Goal: Find contact information: Find contact information

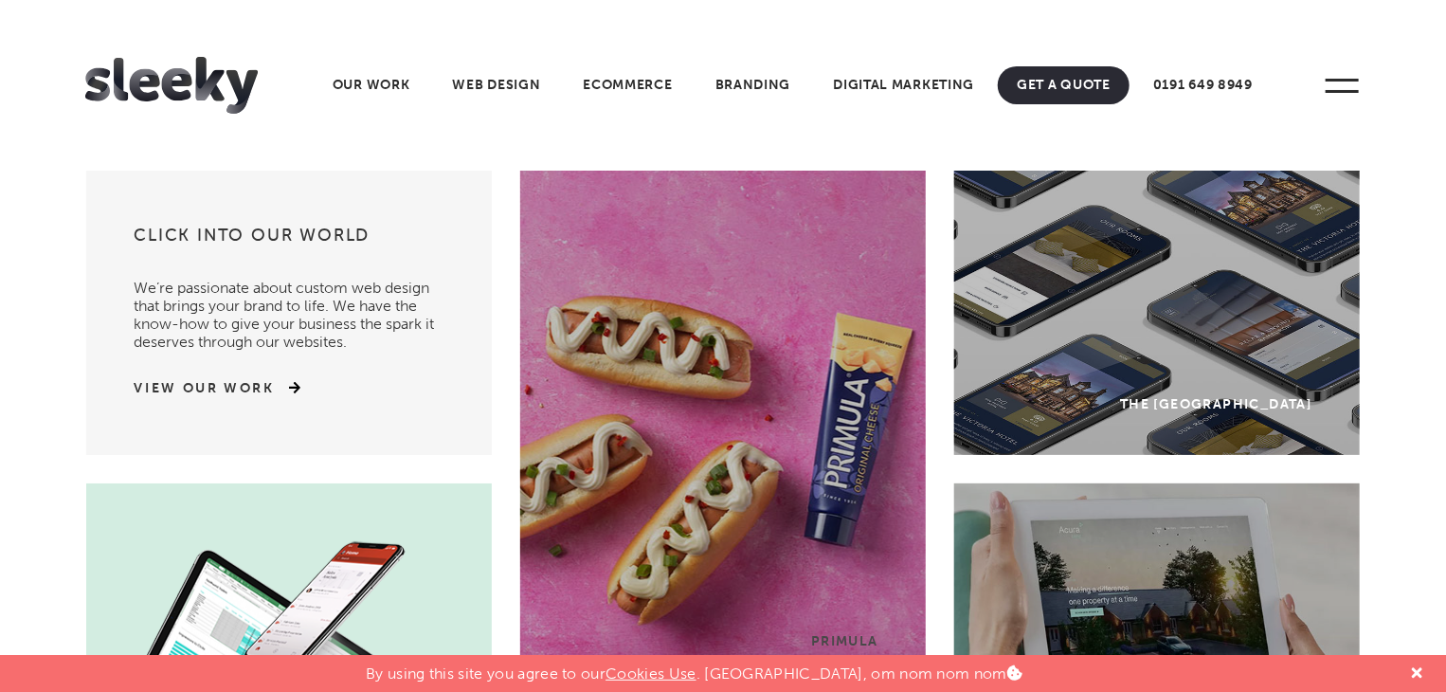
click at [687, 11] on header "Home Our Work What We Do Web Design Ecommerce Branding Digital Marketing Other …" at bounding box center [723, 85] width 1446 height 171
click at [1351, 88] on span at bounding box center [1342, 86] width 52 height 52
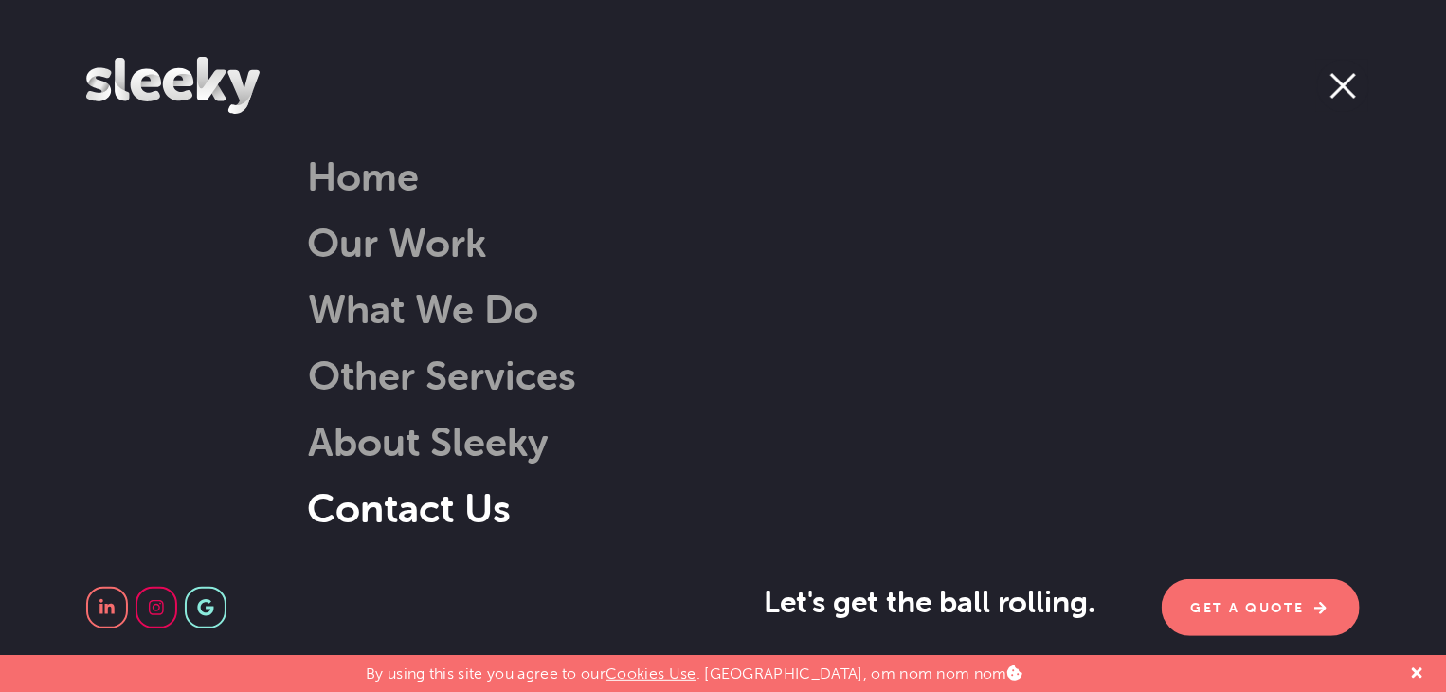
click at [427, 506] on link "Contact Us" at bounding box center [409, 507] width 204 height 48
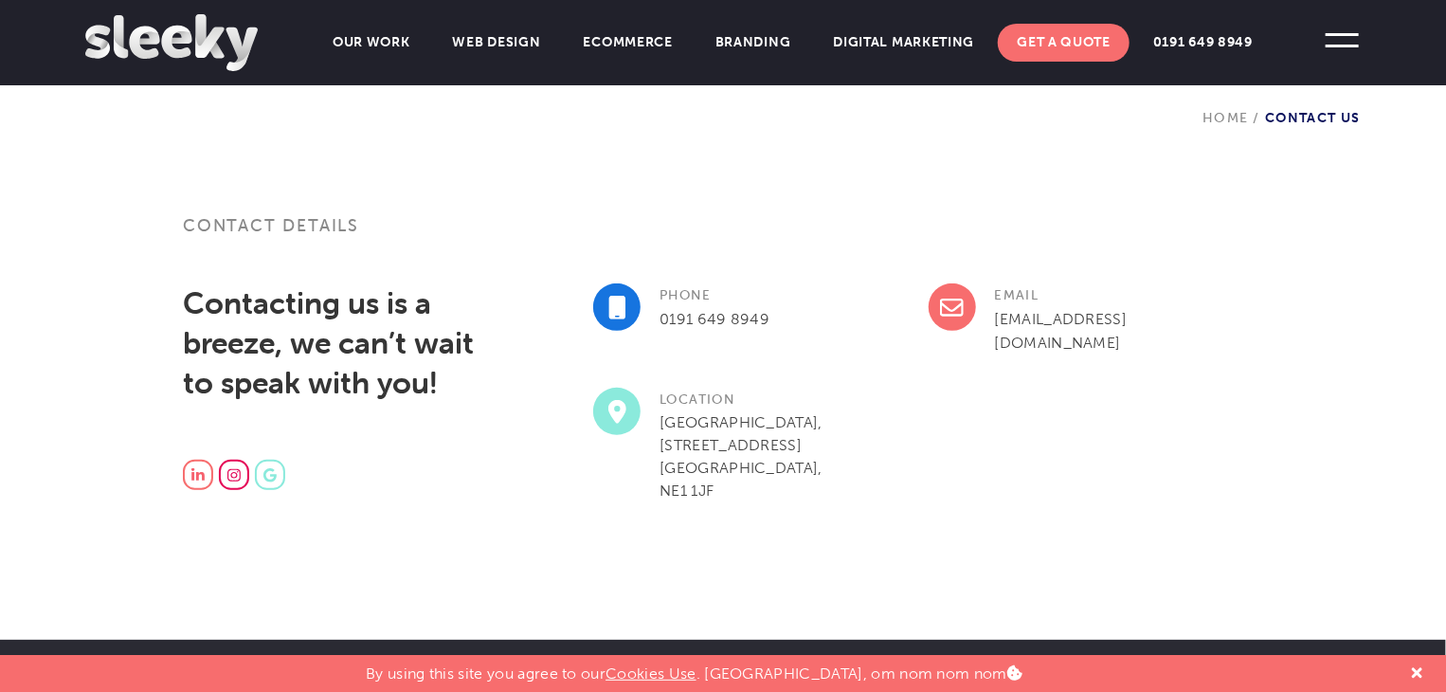
scroll to position [474, 0]
